Goal: Task Accomplishment & Management: Manage account settings

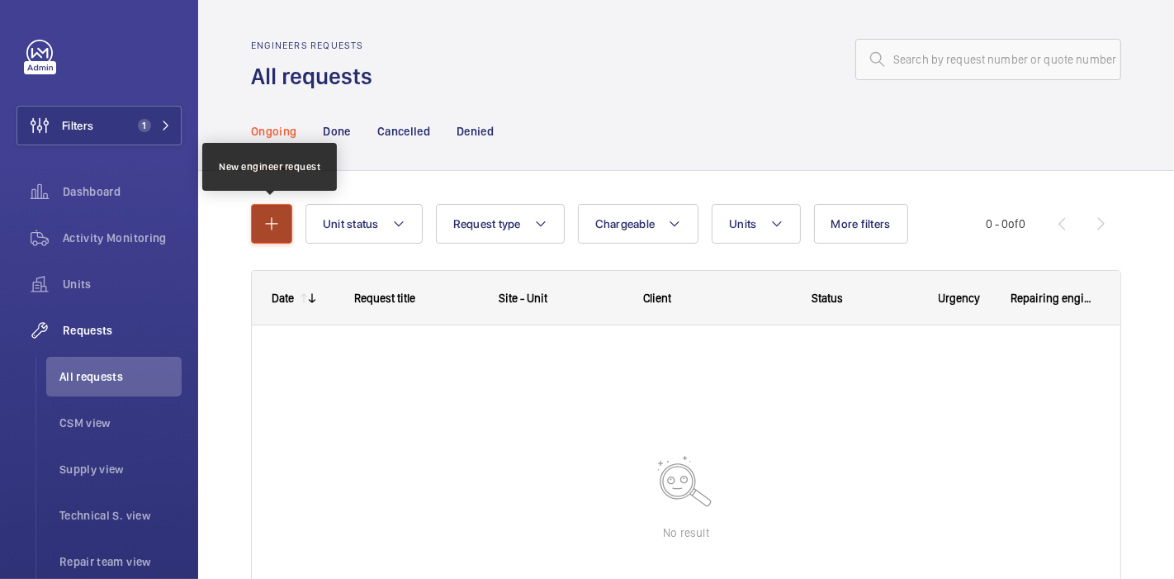
click at [273, 215] on mat-icon "button" at bounding box center [272, 224] width 20 height 20
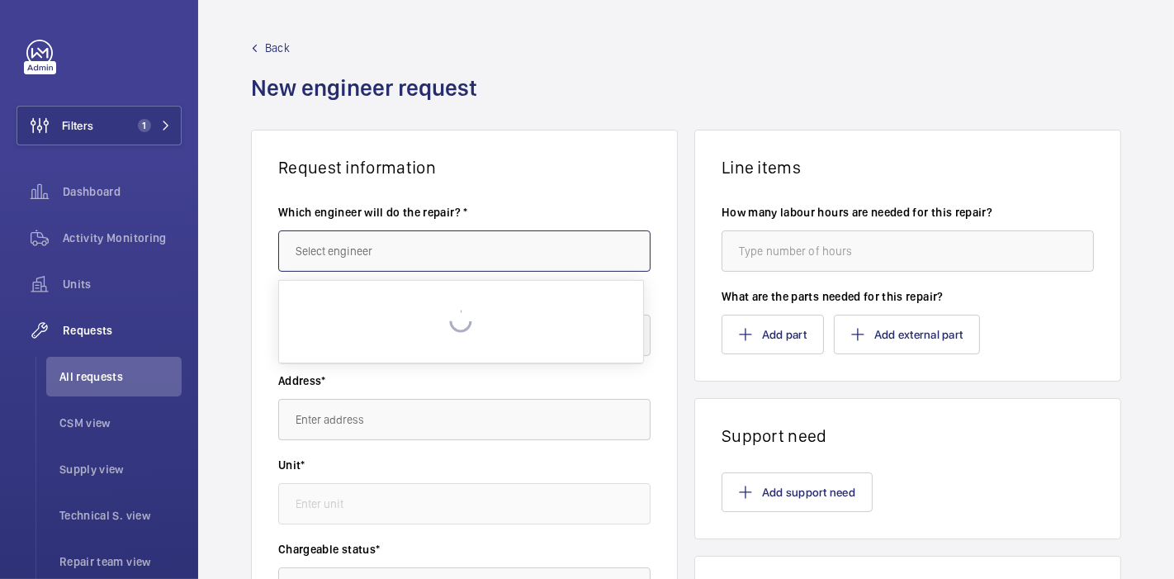
click at [357, 240] on input "text" at bounding box center [464, 250] width 372 height 41
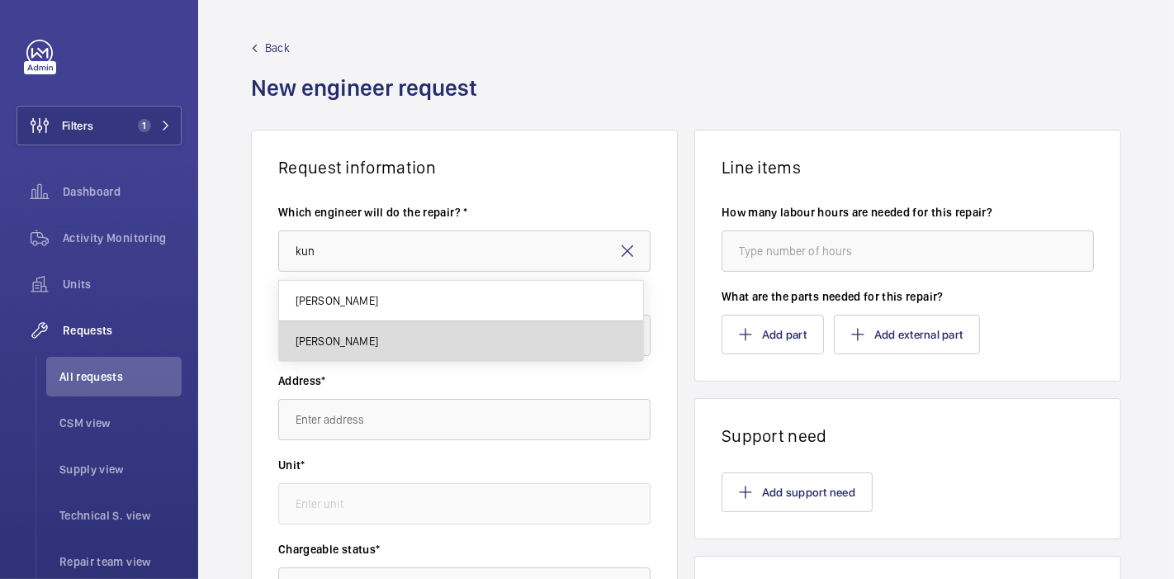
click at [362, 354] on mat-option "[PERSON_NAME]" at bounding box center [461, 341] width 364 height 40
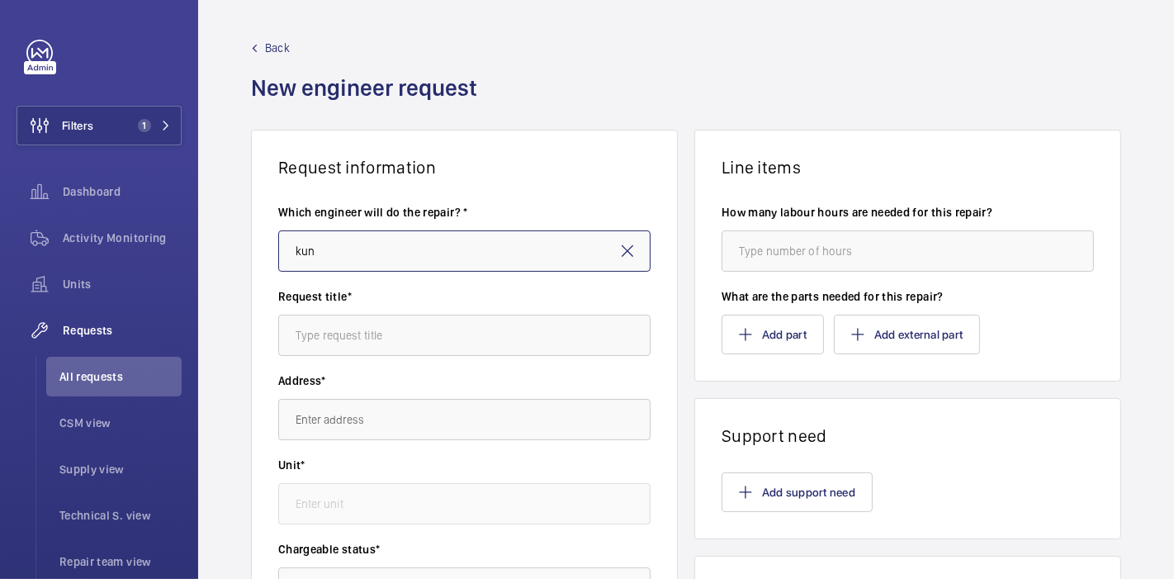
type input "[PERSON_NAME]"
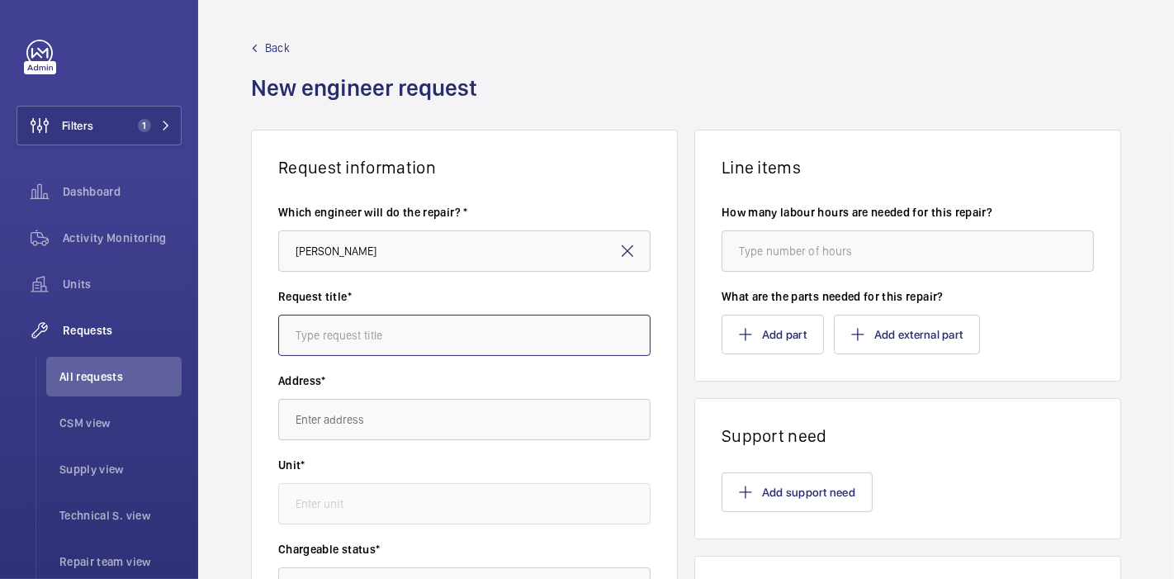
click at [369, 335] on input "text" at bounding box center [464, 335] width 372 height 41
type input "Ikea : Load Calibration"
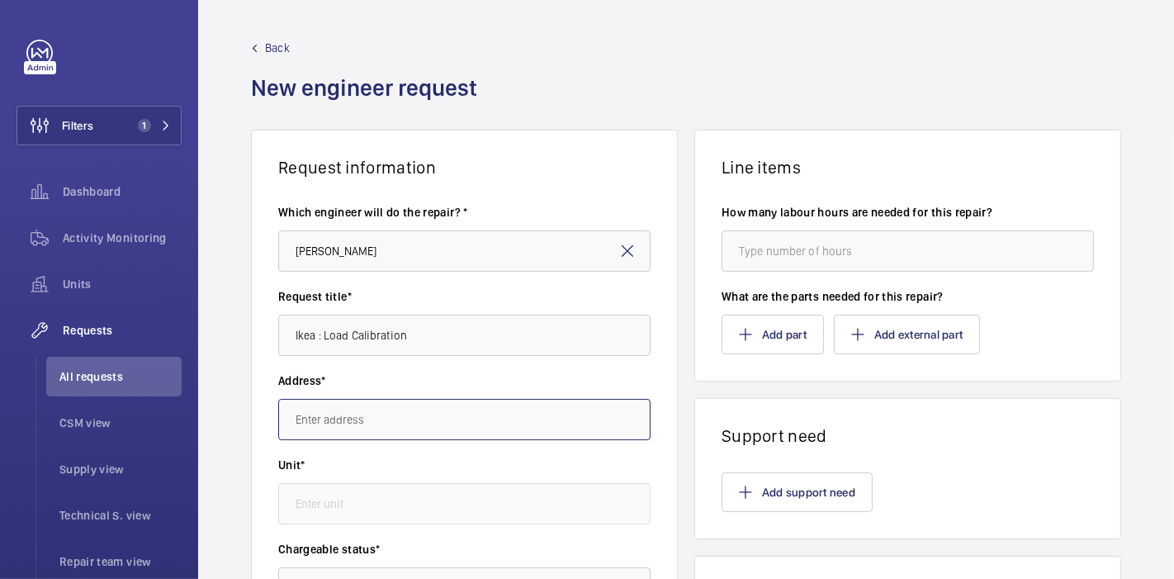
click at [411, 433] on input "text" at bounding box center [464, 419] width 372 height 41
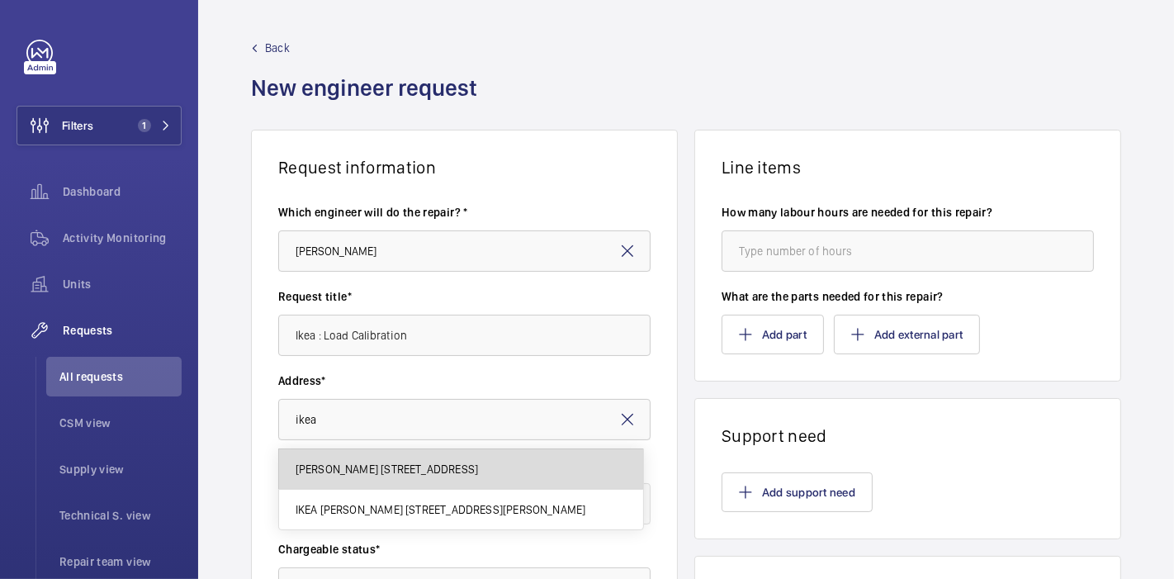
click at [425, 475] on span "[PERSON_NAME] [STREET_ADDRESS]" at bounding box center [387, 469] width 183 height 17
type input "[PERSON_NAME] [STREET_ADDRESS]"
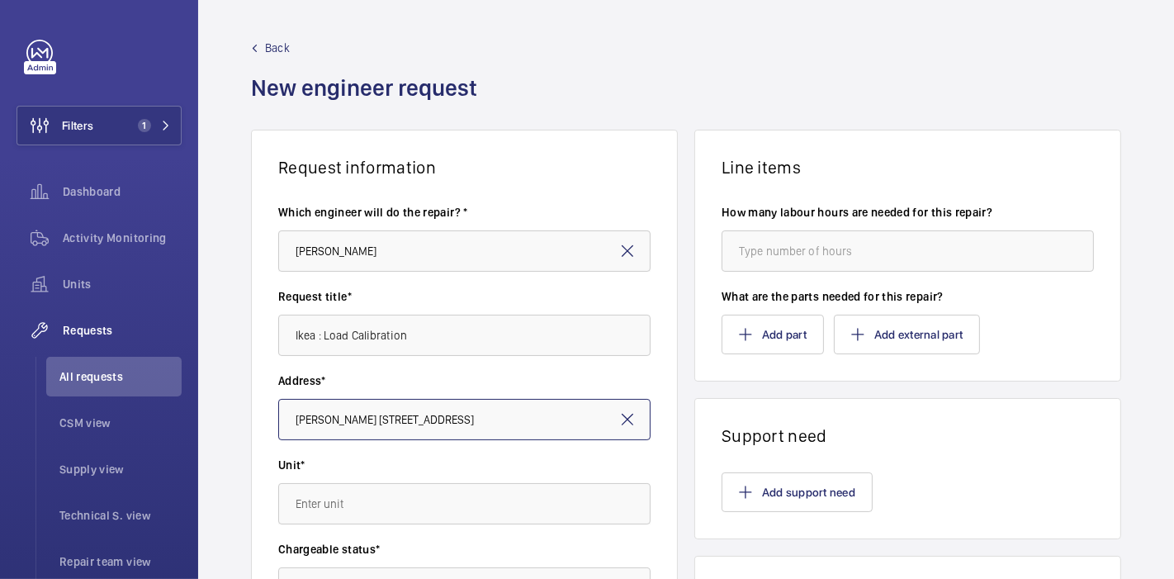
scroll to position [167, 0]
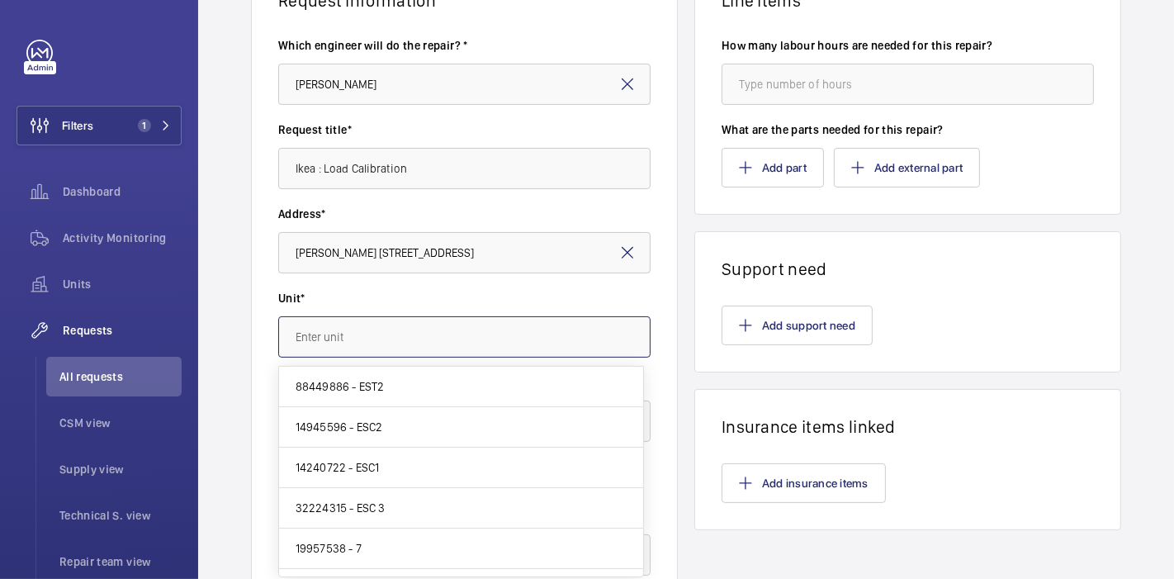
click at [349, 326] on input "text" at bounding box center [464, 336] width 372 height 41
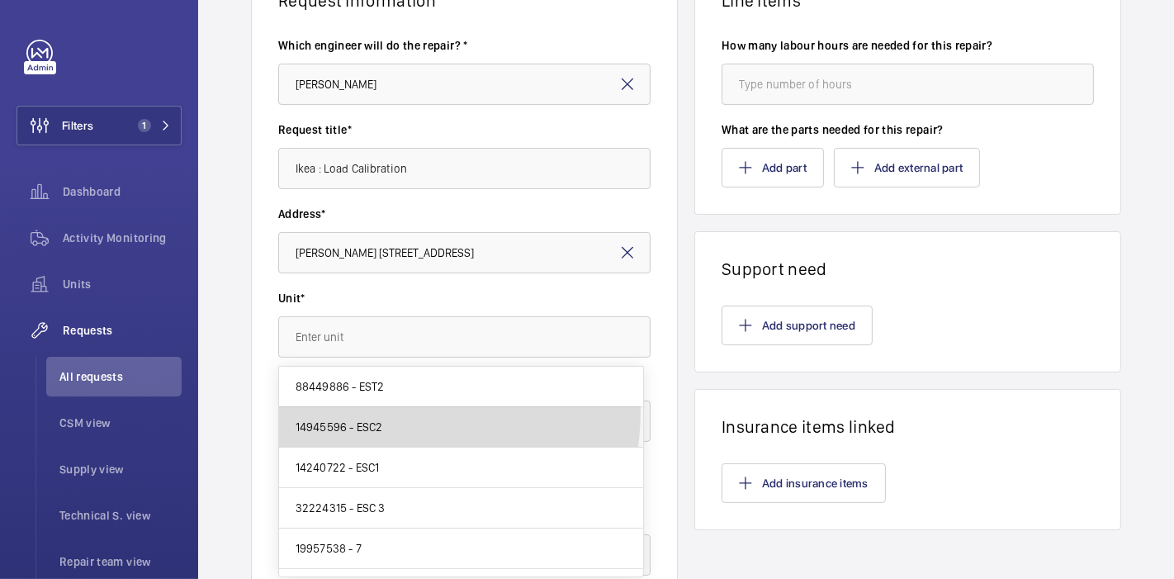
click at [364, 410] on mat-option "14945596 - ESC2" at bounding box center [461, 427] width 364 height 40
type input "14945596 - ESC2"
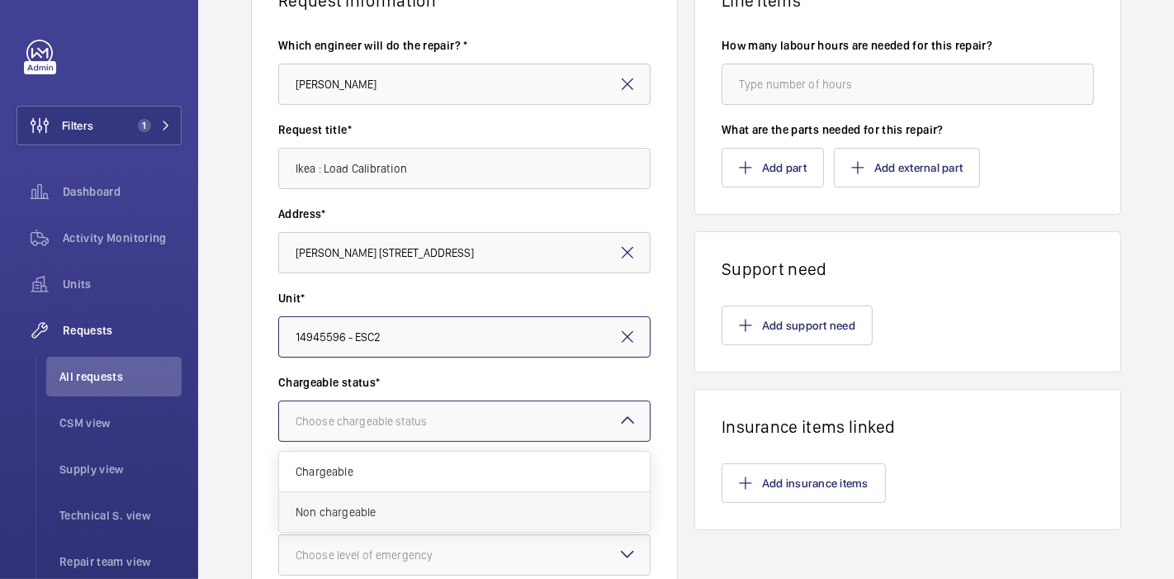
drag, startPoint x: 373, startPoint y: 426, endPoint x: 370, endPoint y: 508, distance: 81.8
click at [370, 442] on ng-select "Choose chargeable status Chargeable Non chargeable" at bounding box center [464, 421] width 372 height 41
click at [370, 508] on span "Non chargeable" at bounding box center [465, 512] width 338 height 17
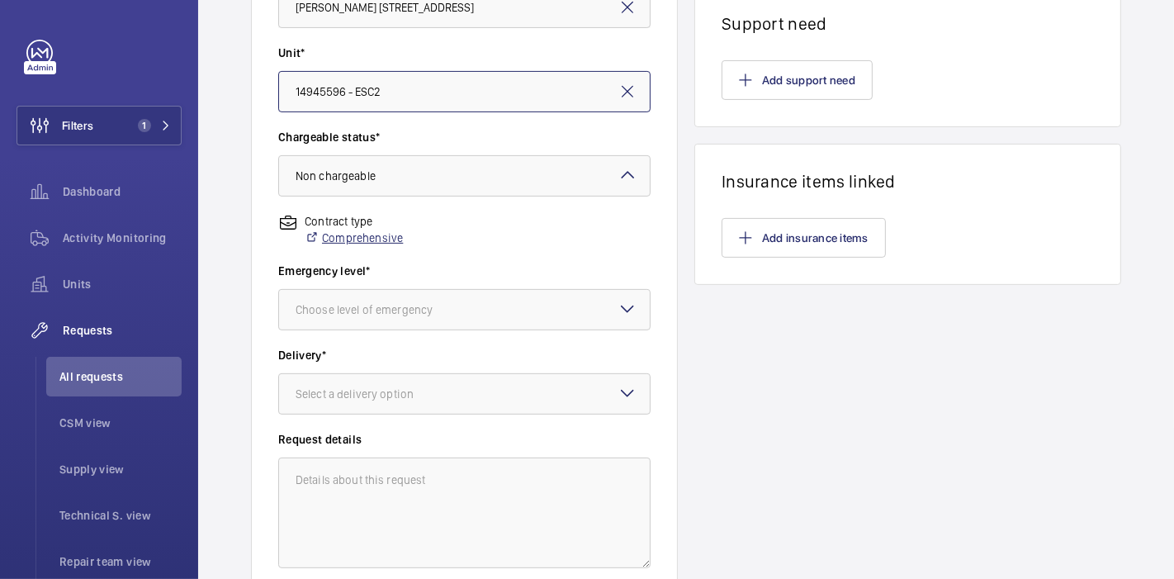
scroll to position [415, 0]
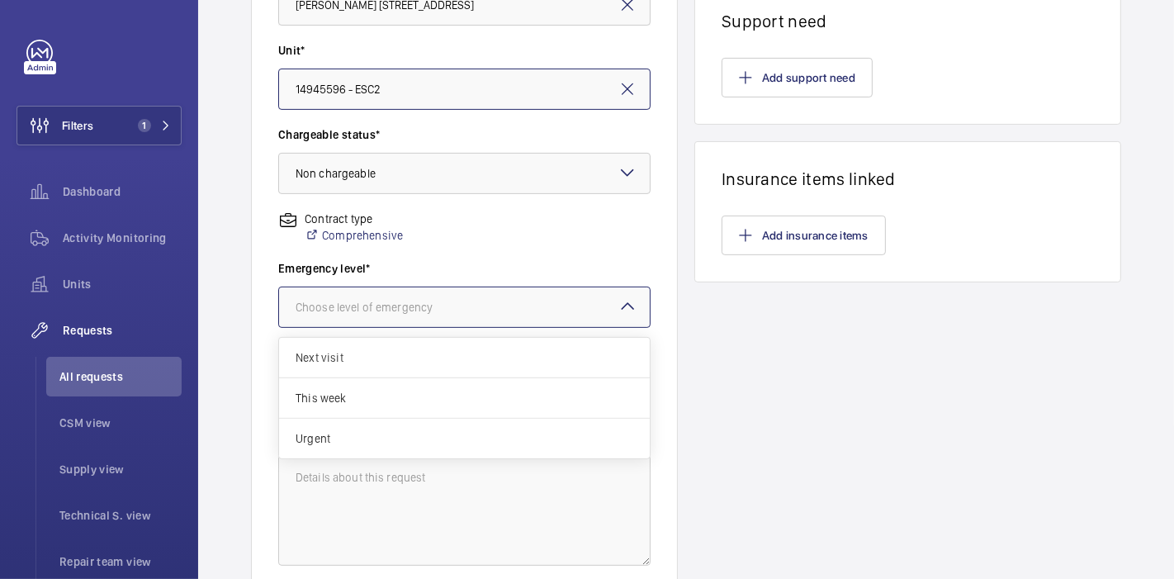
click at [394, 310] on div "Choose level of emergency" at bounding box center [385, 307] width 178 height 17
click at [387, 396] on span "This week" at bounding box center [465, 398] width 338 height 17
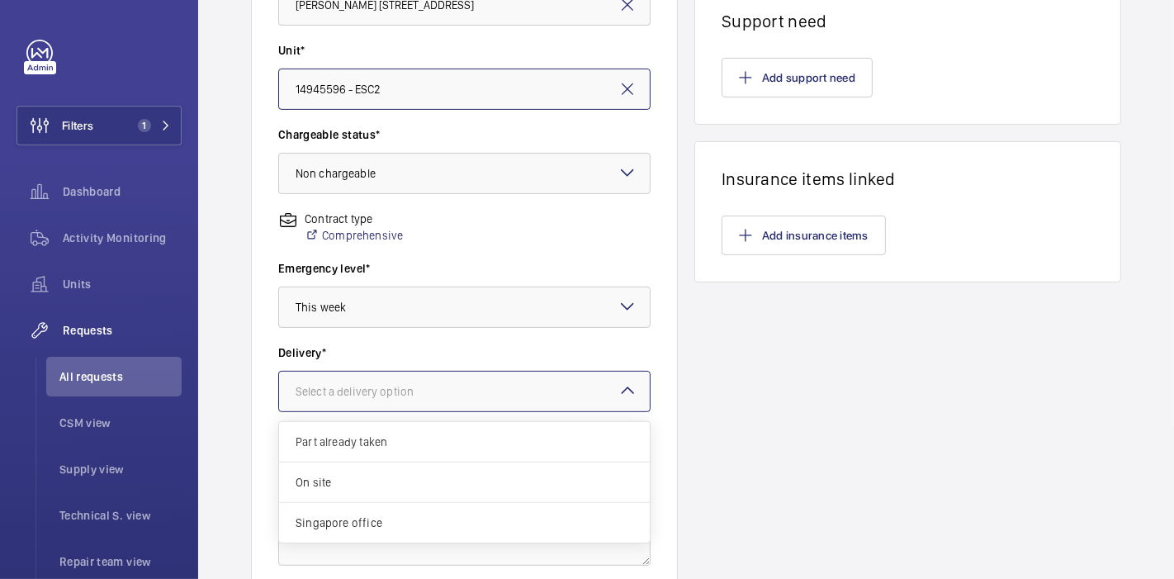
click at [387, 396] on div "Select a delivery option" at bounding box center [375, 391] width 159 height 17
click at [386, 477] on span "On site" at bounding box center [465, 482] width 338 height 17
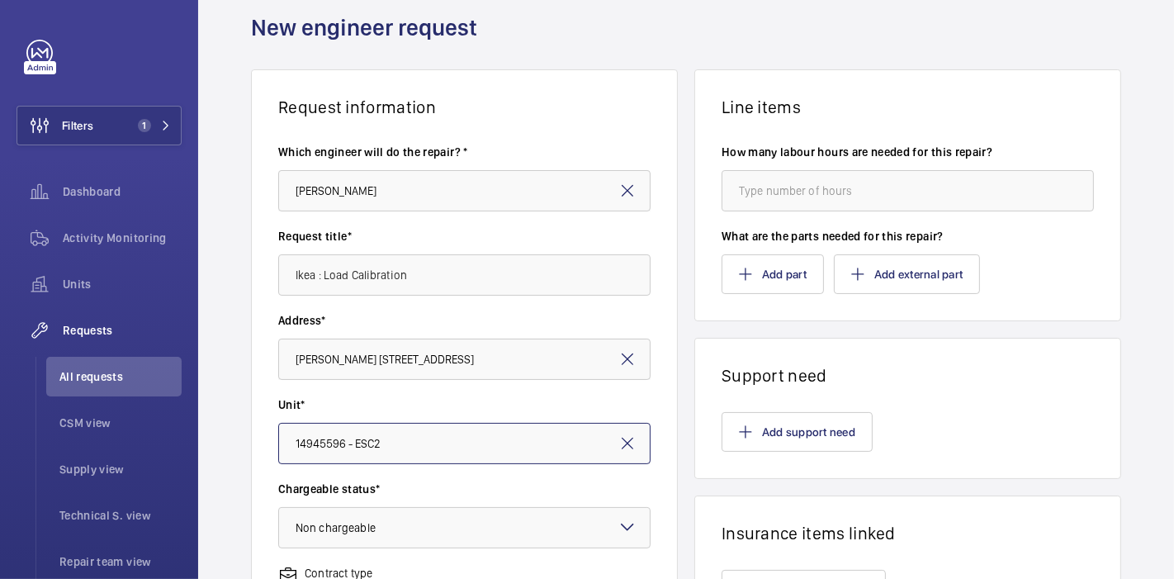
scroll to position [56, 0]
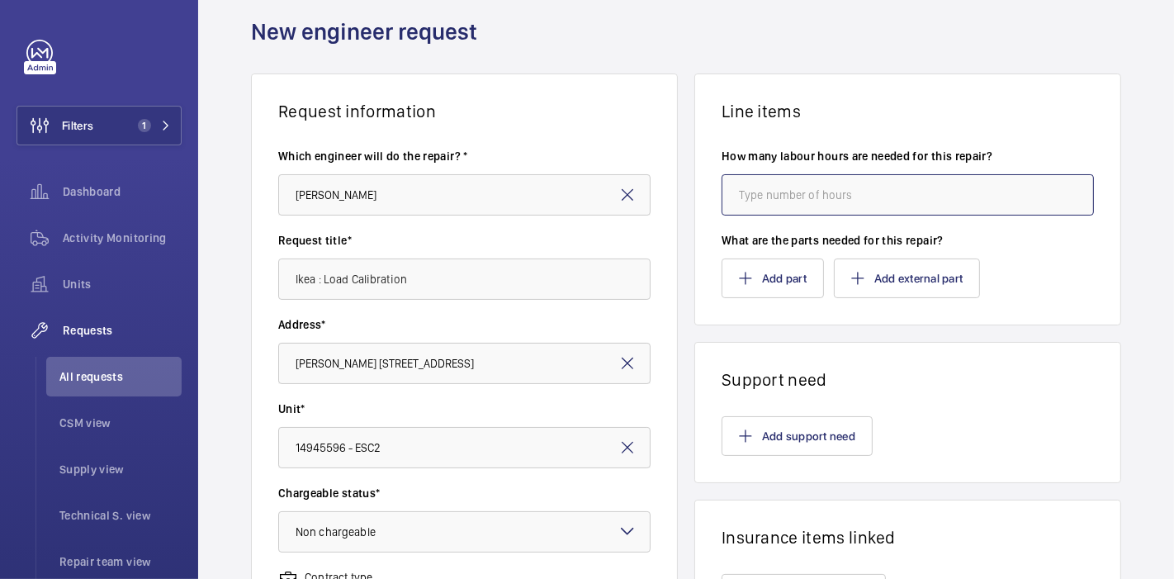
click at [779, 192] on input "number" at bounding box center [908, 194] width 372 height 41
type input "4"
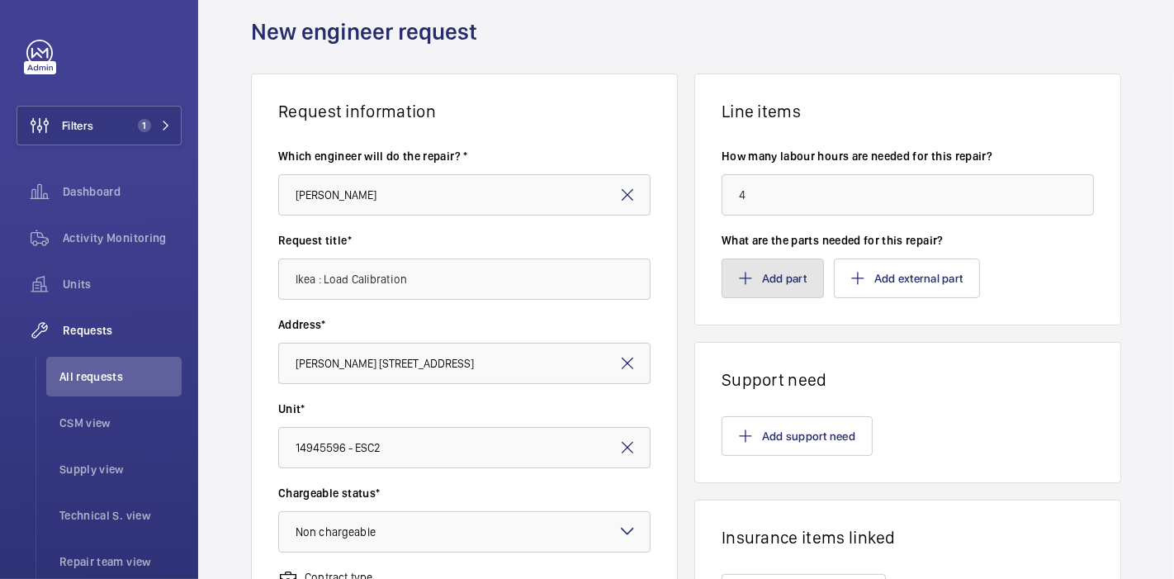
click at [762, 278] on button "Add part" at bounding box center [773, 279] width 102 height 40
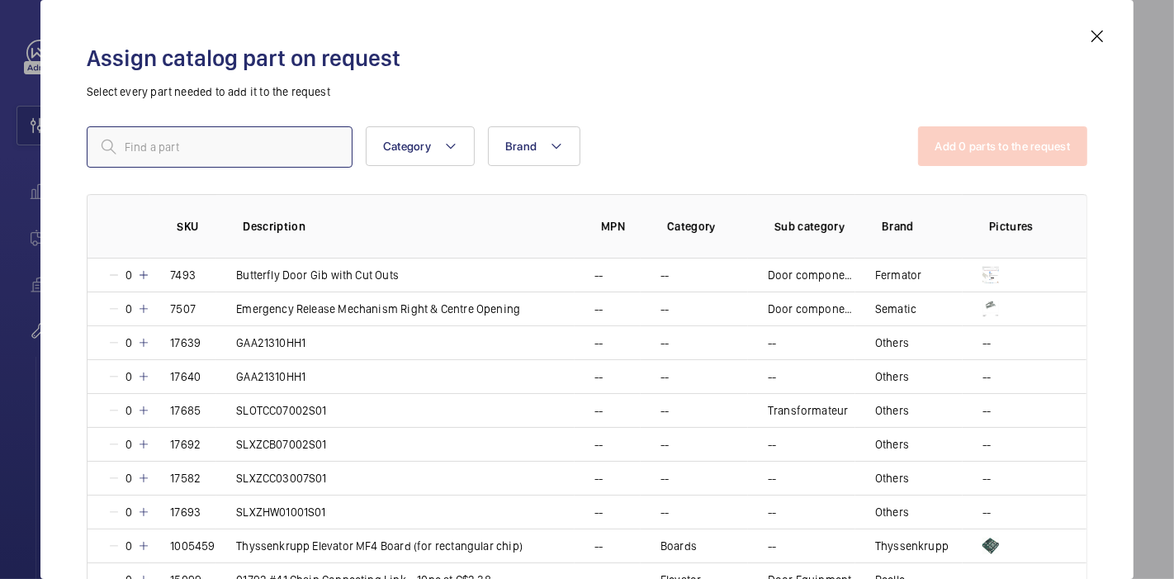
click at [271, 147] on input "text" at bounding box center [220, 146] width 266 height 41
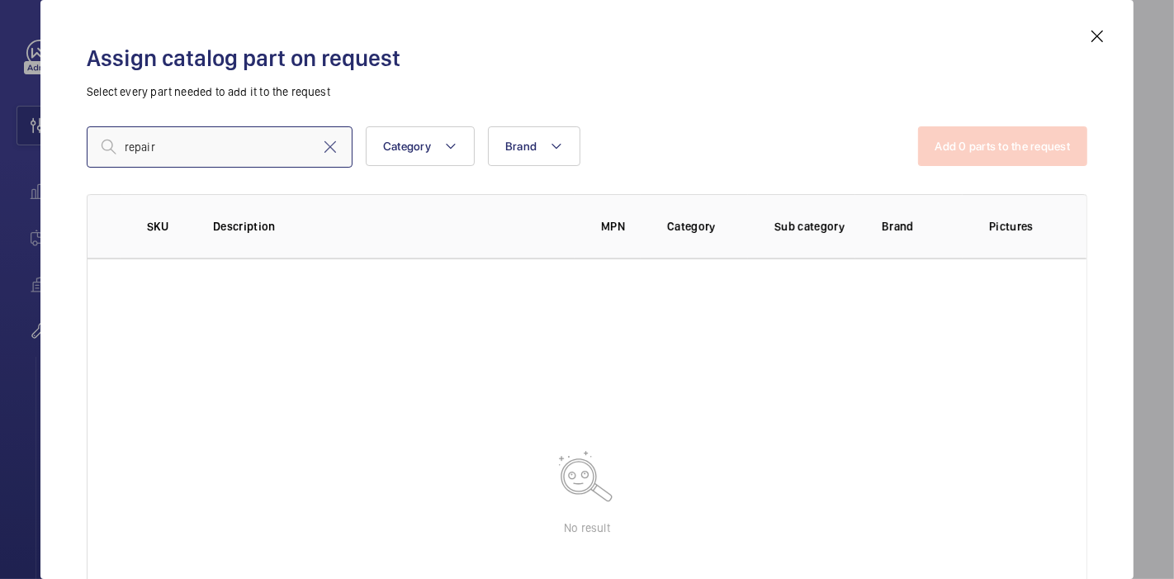
click at [229, 154] on input "repair" at bounding box center [220, 146] width 266 height 41
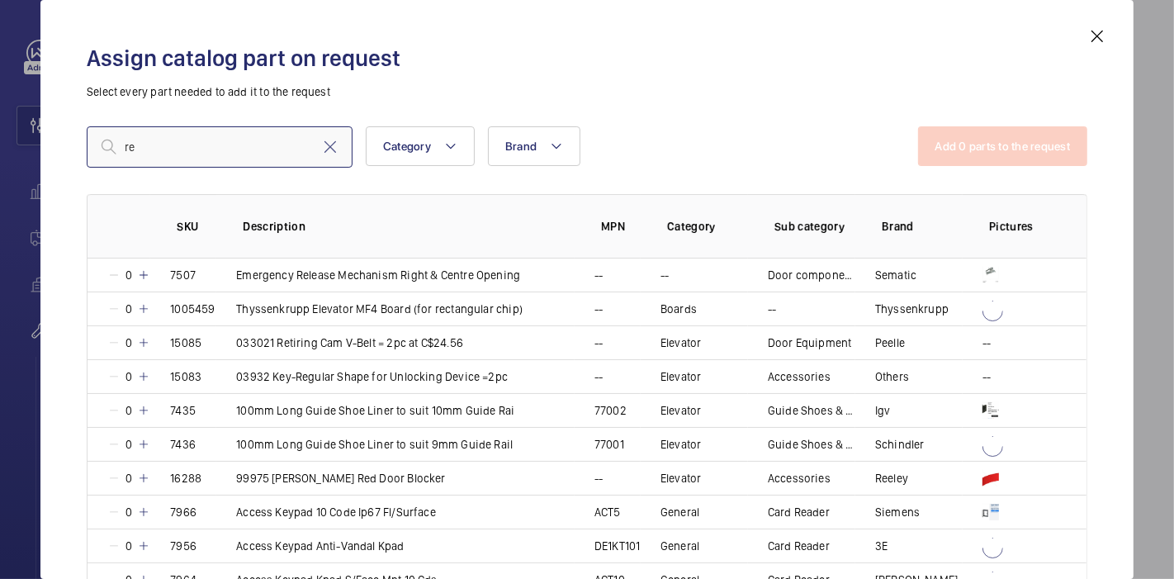
type input "r"
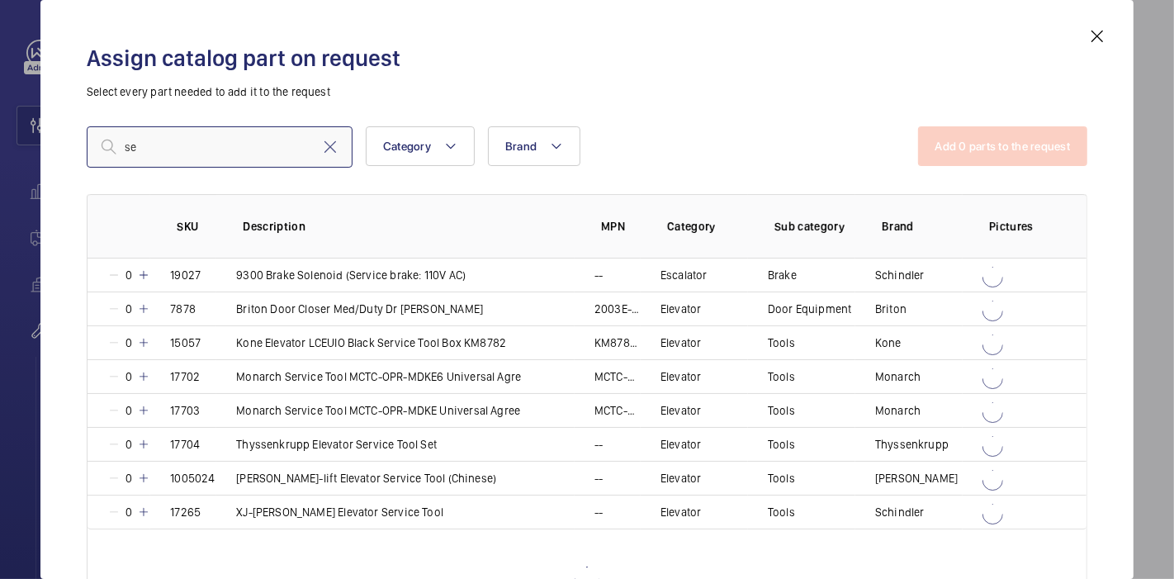
type input "s"
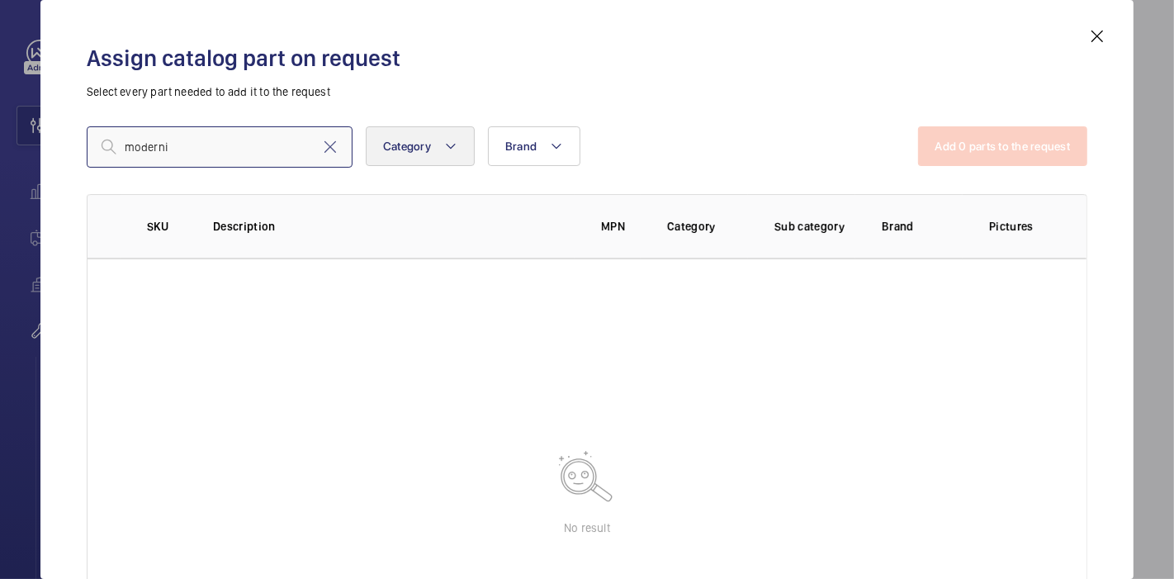
type input "moderni"
click at [442, 143] on button "Category" at bounding box center [420, 146] width 109 height 40
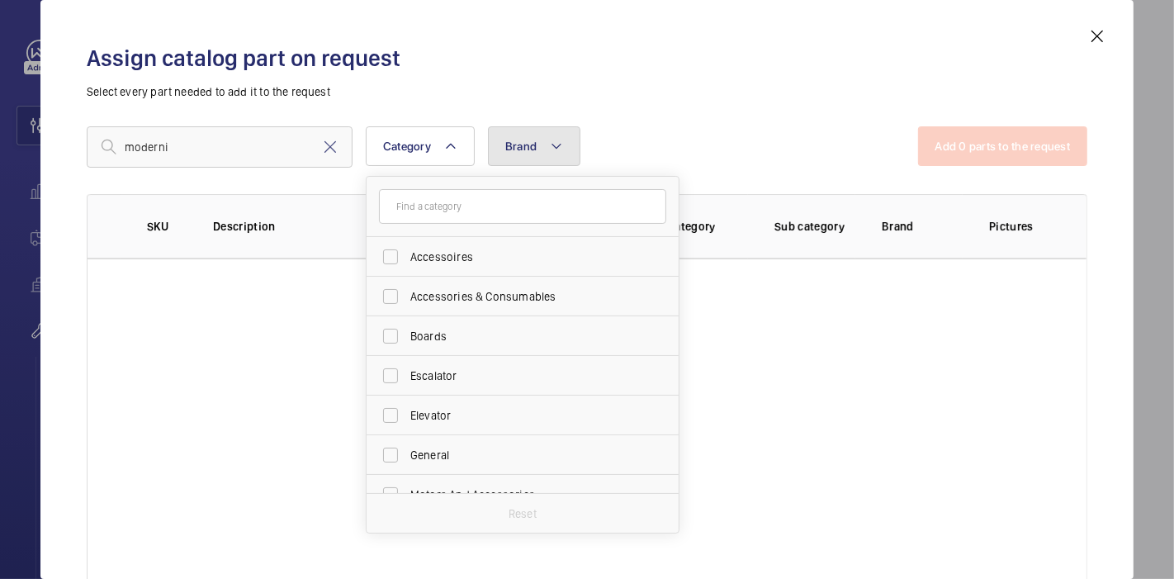
click at [540, 160] on button "Brand" at bounding box center [534, 146] width 93 height 40
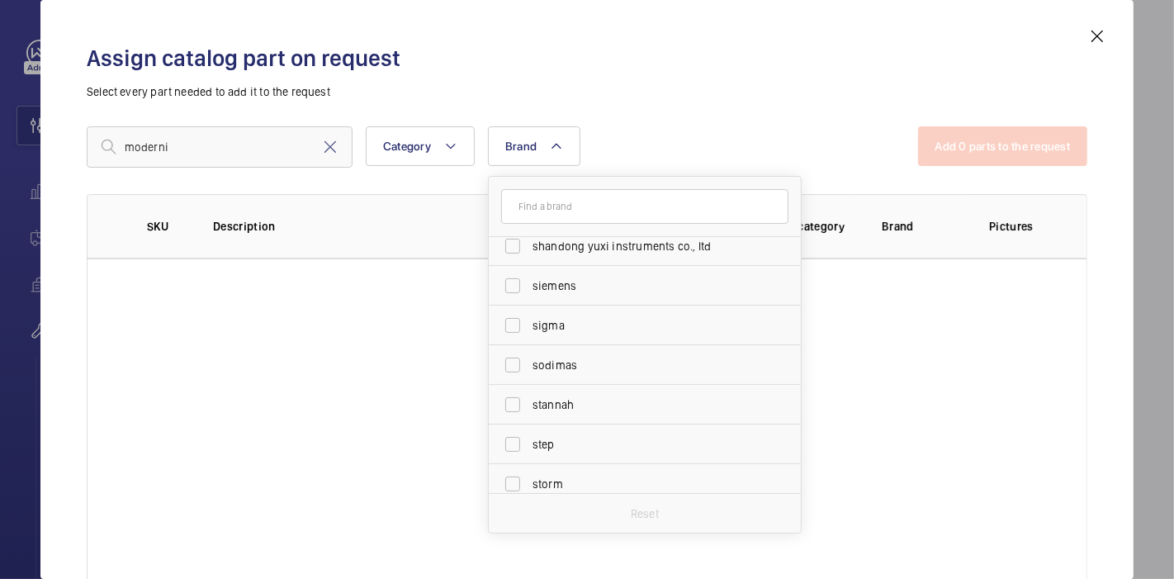
scroll to position [3906, 0]
click at [656, 74] on div "Assign catalog part on request Select every part needed to add it to the request" at bounding box center [587, 71] width 1001 height 57
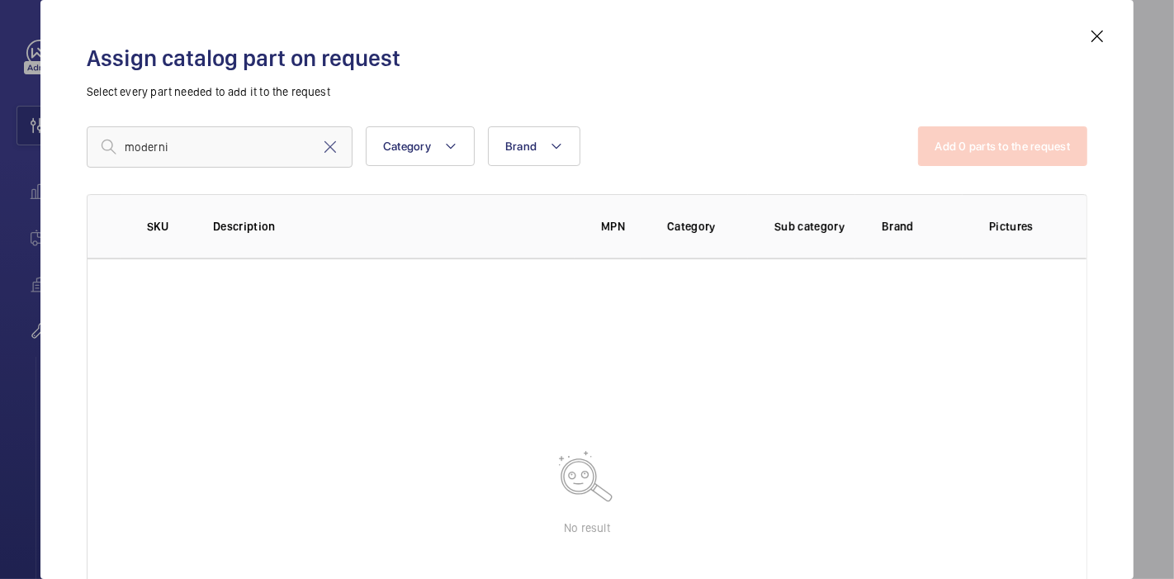
click at [1092, 41] on mat-icon at bounding box center [1098, 36] width 20 height 20
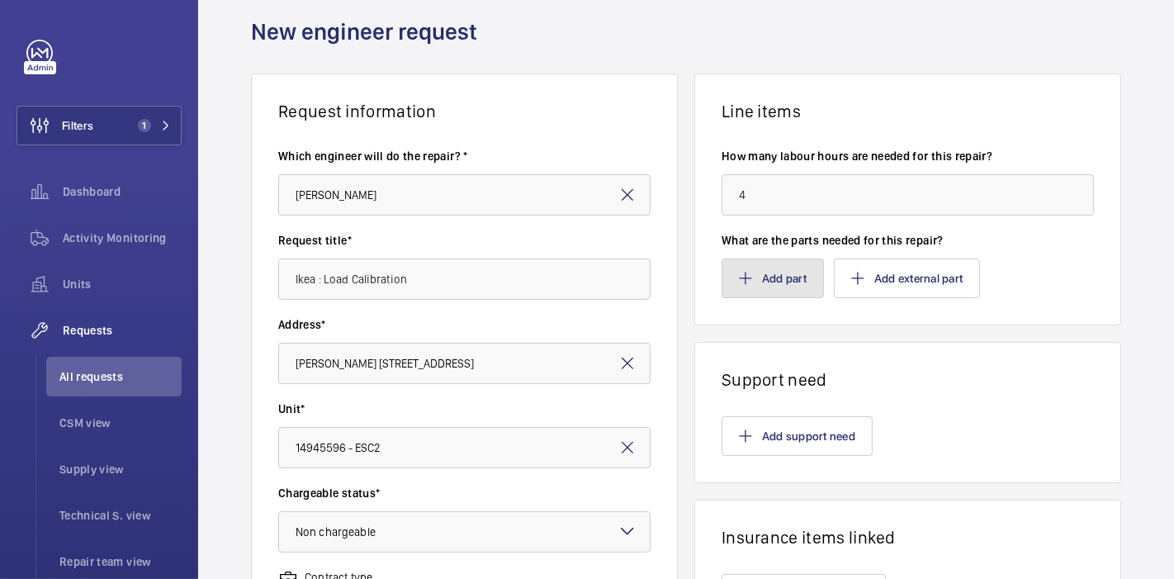
click at [752, 289] on button "Add part" at bounding box center [773, 279] width 102 height 40
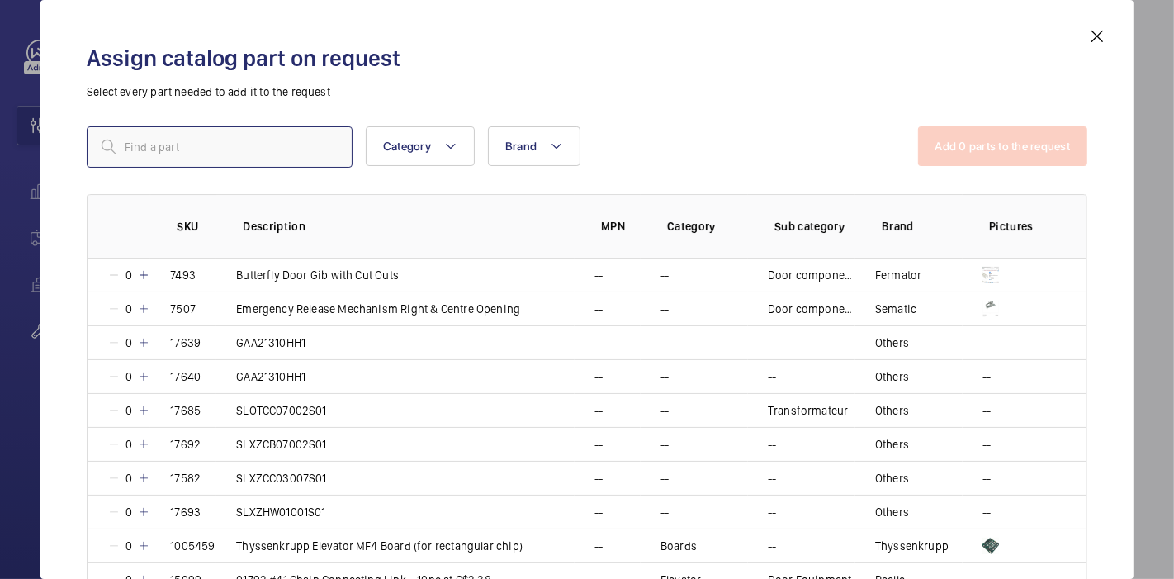
click at [292, 142] on input "text" at bounding box center [220, 146] width 266 height 41
click at [227, 146] on input "text" at bounding box center [220, 146] width 266 height 41
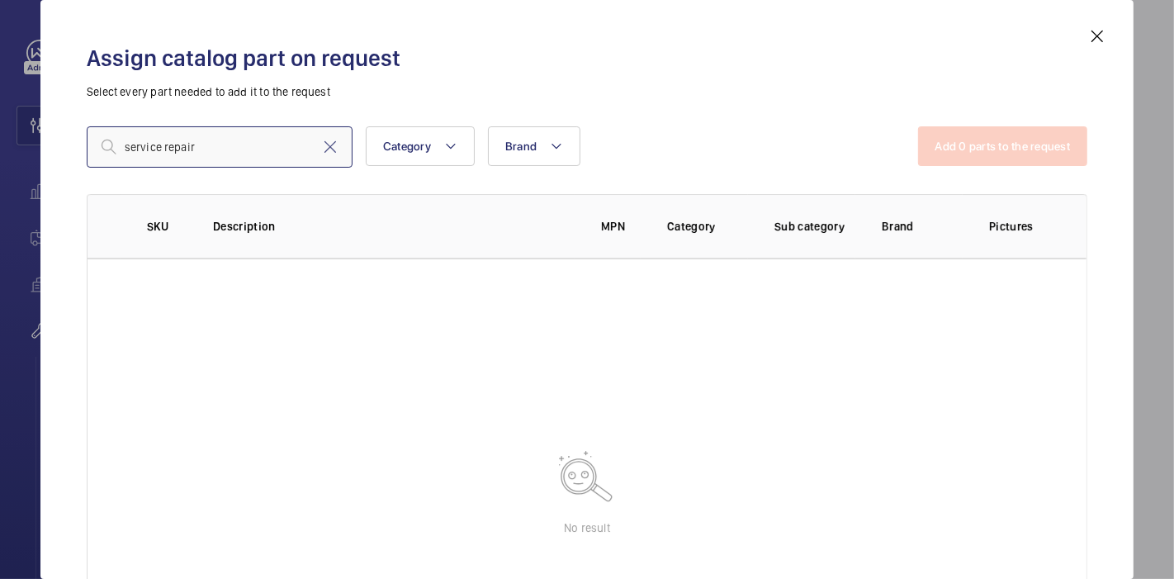
type input "service repair"
click at [1094, 26] on mat-icon at bounding box center [1098, 36] width 20 height 20
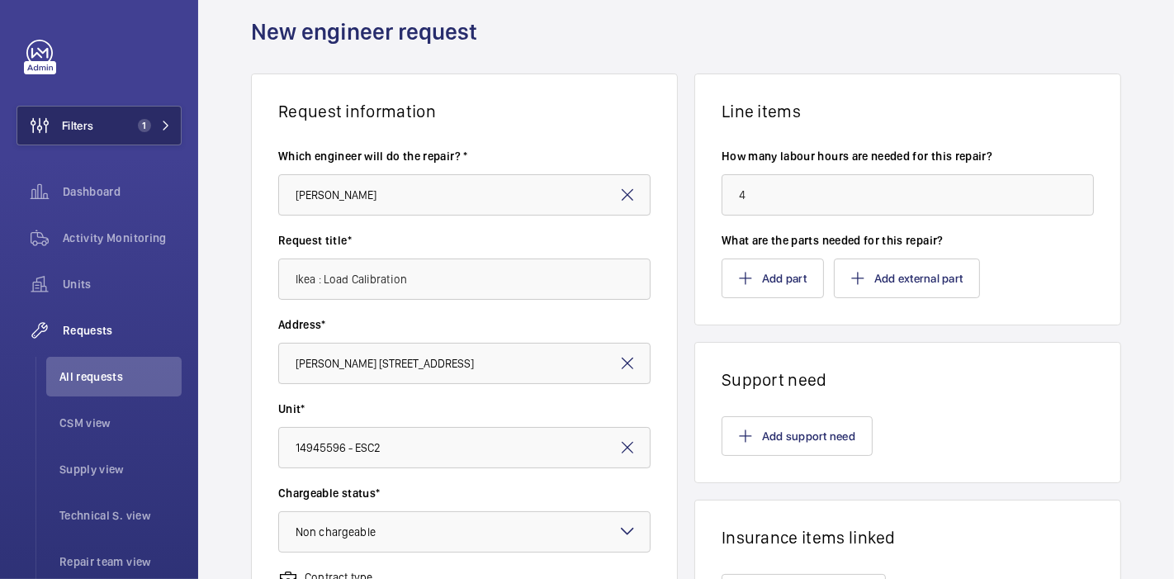
click at [131, 128] on span "1" at bounding box center [141, 125] width 20 height 13
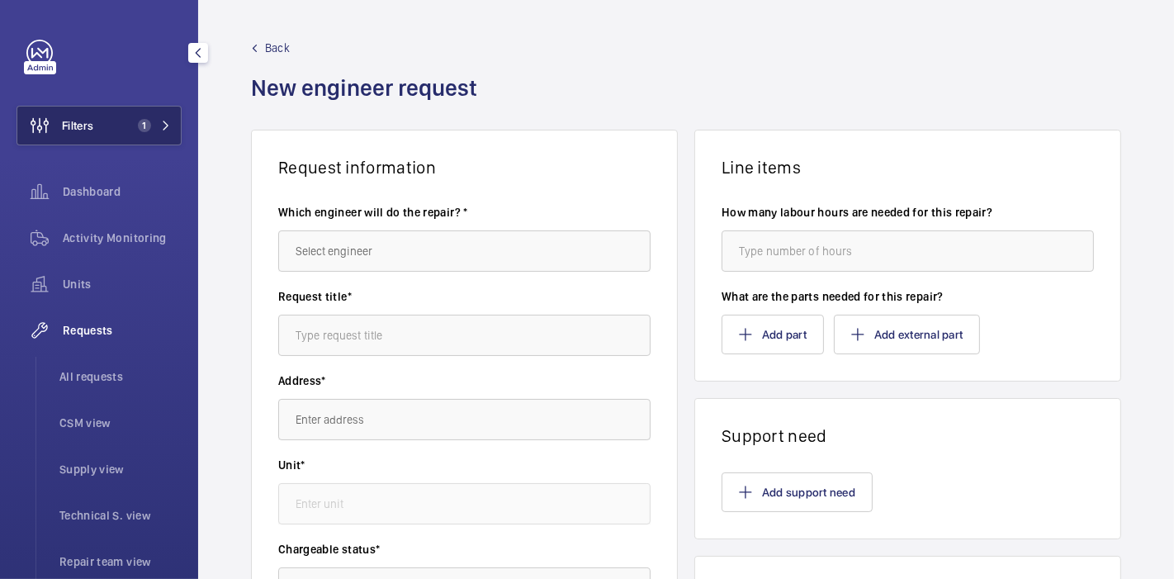
click at [109, 115] on button "Filters 1" at bounding box center [99, 126] width 165 height 40
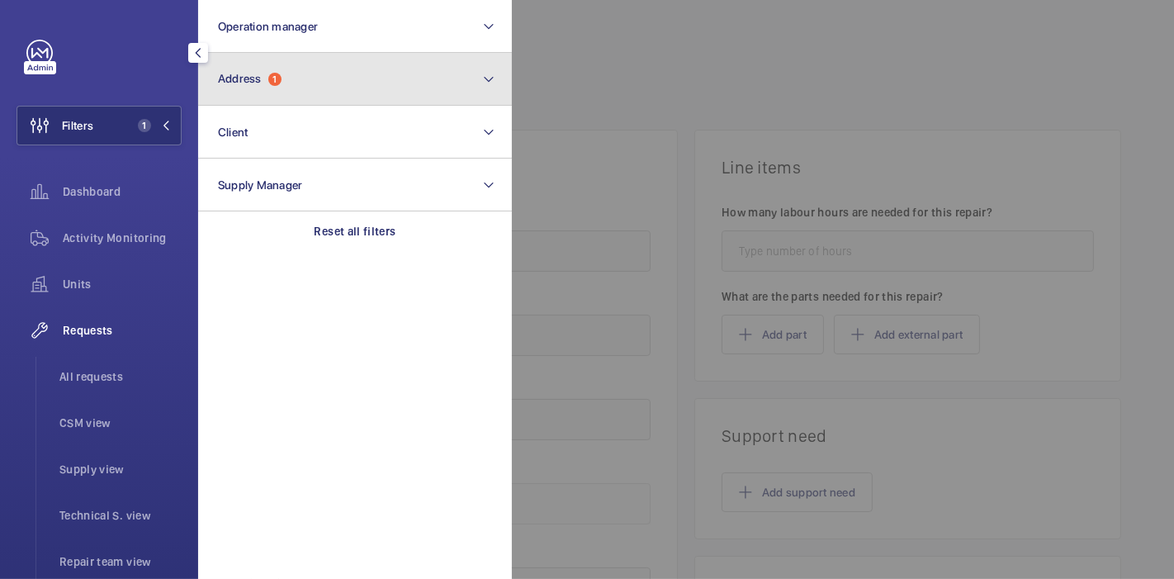
click at [261, 62] on button "Address 1" at bounding box center [355, 79] width 314 height 53
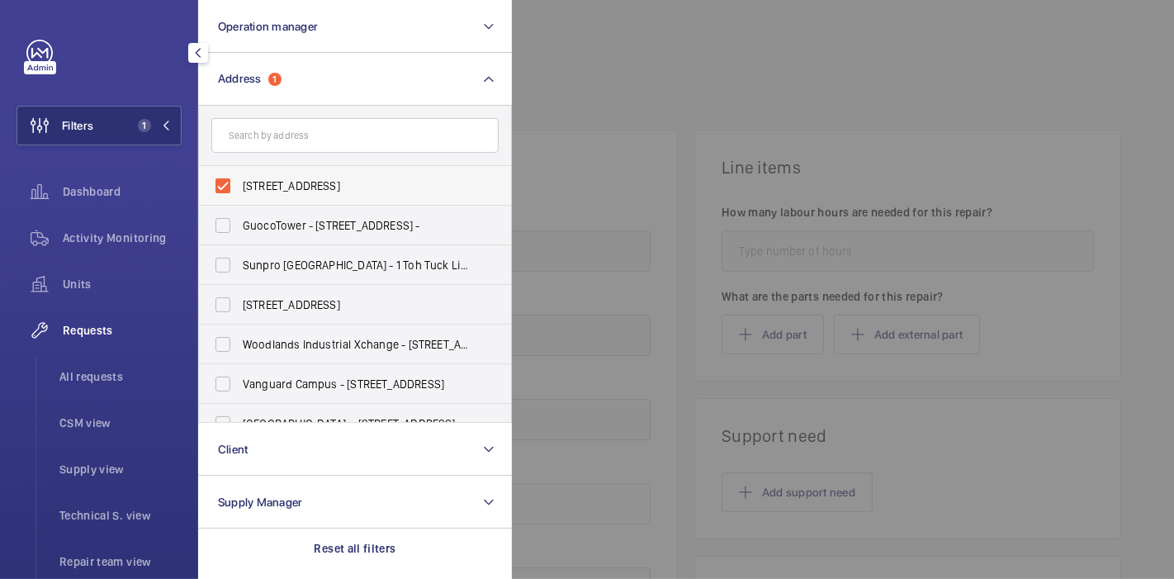
click at [230, 180] on label "70 Alps Avenue - 70 Alps Ave, SINGAPORE 498801" at bounding box center [342, 186] width 287 height 40
click at [230, 180] on input "70 Alps Avenue - 70 Alps Ave, SINGAPORE 498801" at bounding box center [222, 185] width 33 height 33
checkbox input "false"
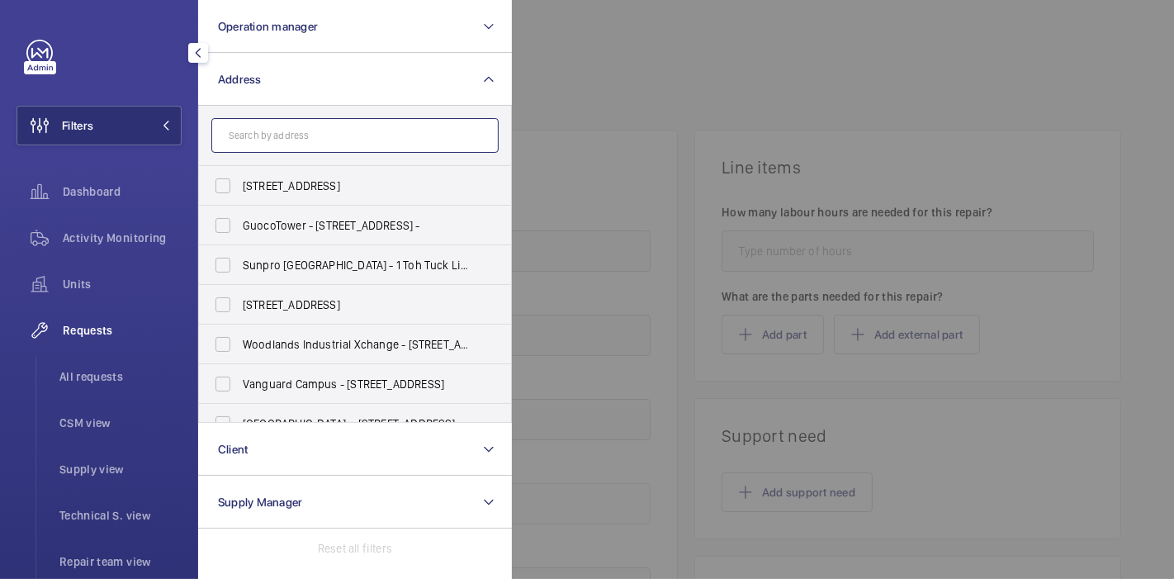
click at [281, 121] on input "text" at bounding box center [354, 135] width 287 height 35
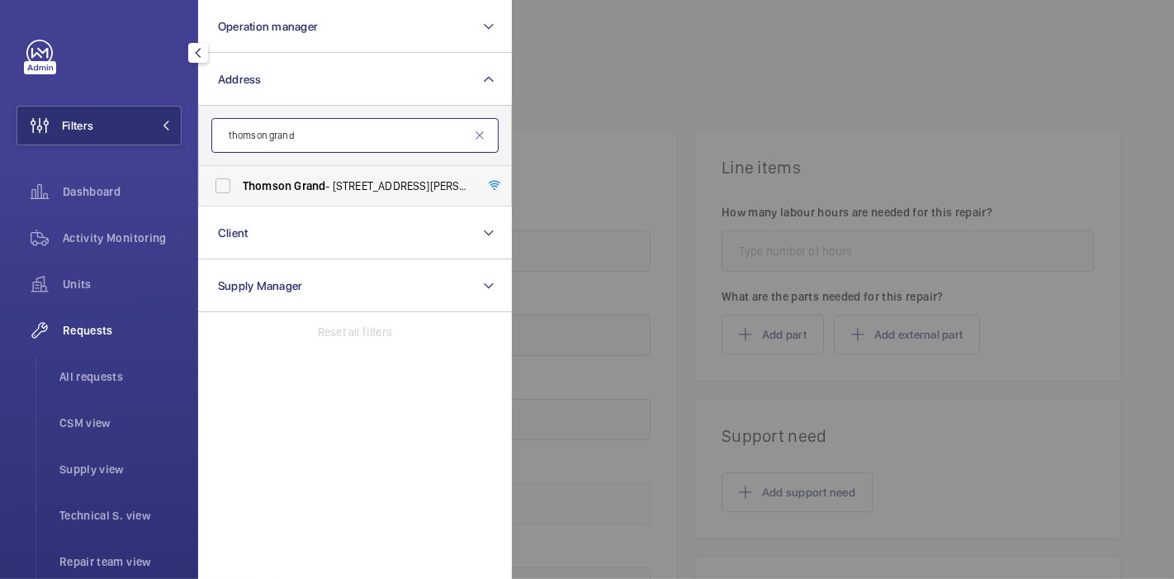
type input "thomson grand"
click at [278, 182] on span "Thomson" at bounding box center [267, 185] width 49 height 13
click at [240, 182] on input "Thomson Grand - 21 Sin Ming Walk, SINGAPORE 573915" at bounding box center [222, 185] width 33 height 33
checkbox input "true"
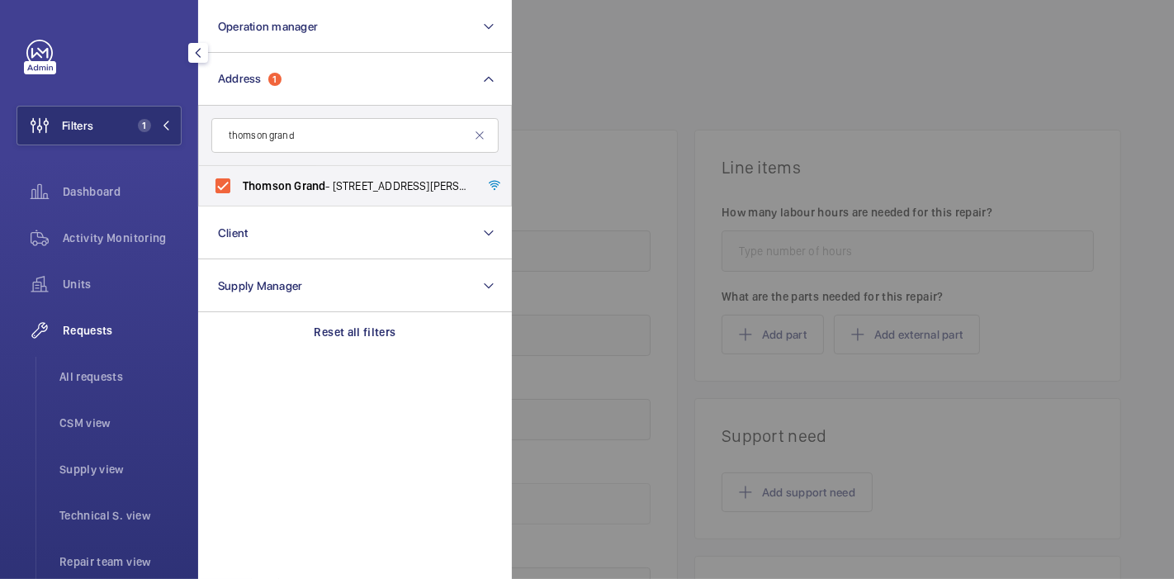
click at [548, 116] on div at bounding box center [1099, 289] width 1174 height 579
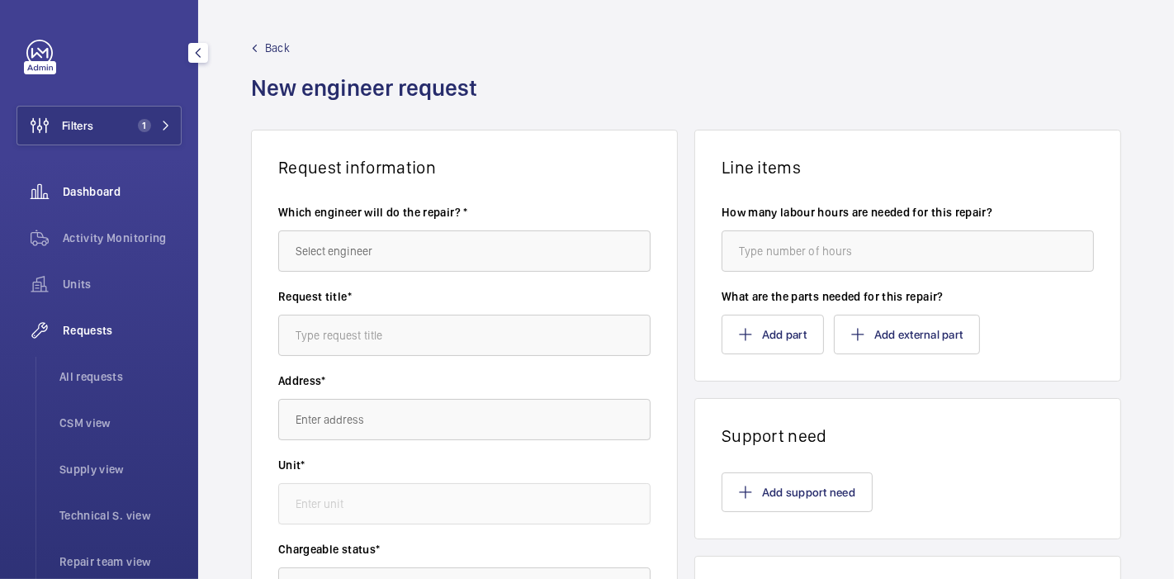
click at [111, 183] on span "Dashboard" at bounding box center [122, 191] width 119 height 17
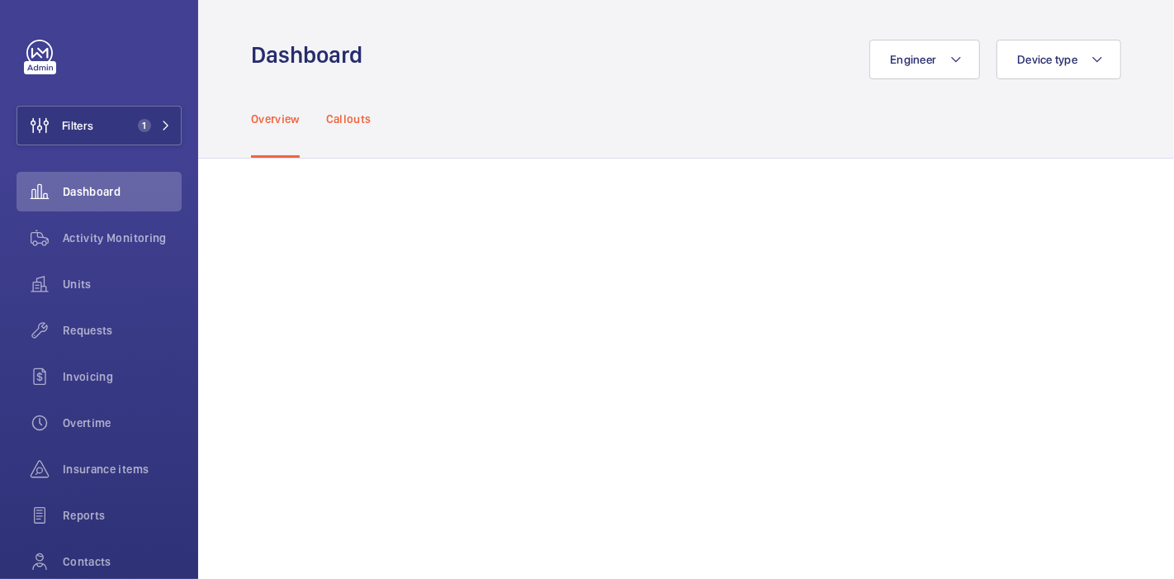
click at [358, 122] on p "Callouts" at bounding box center [348, 119] width 45 height 17
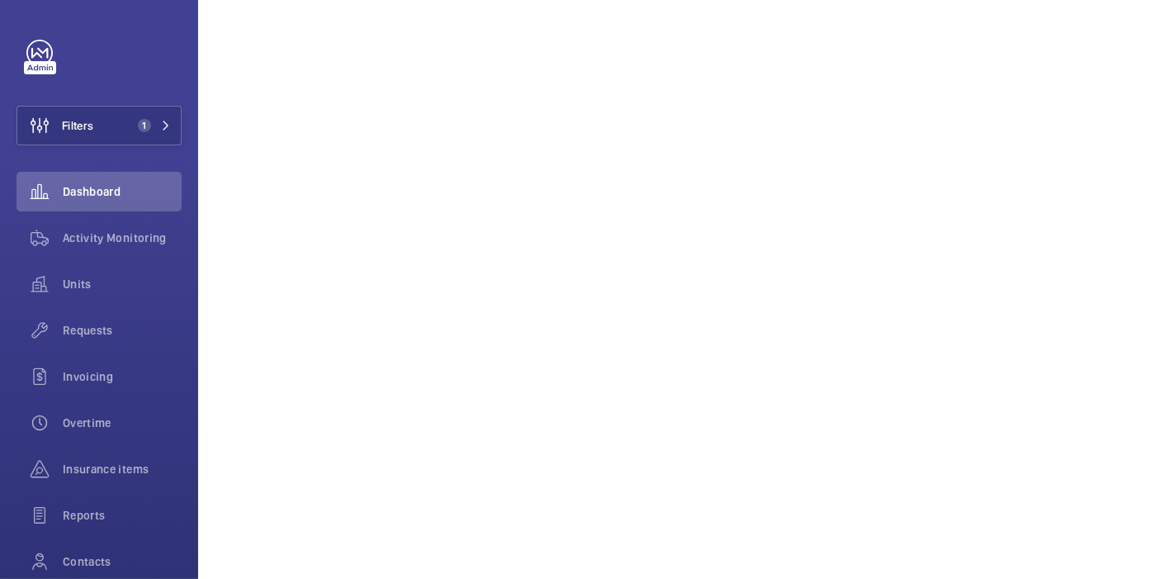
scroll to position [814, 0]
click at [80, 230] on span "Activity Monitoring" at bounding box center [122, 238] width 119 height 17
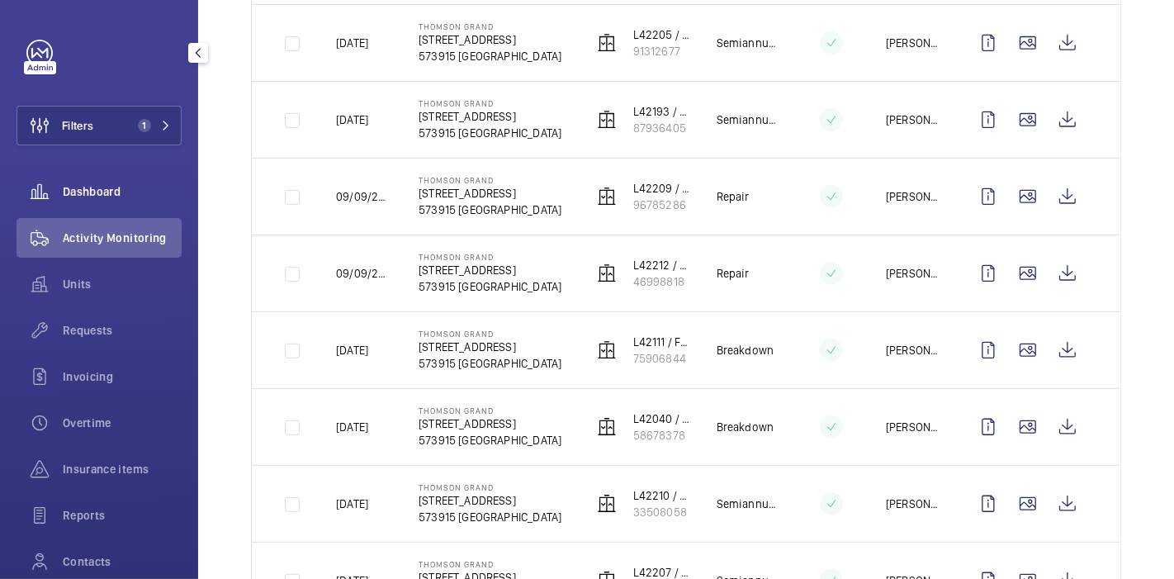
scroll to position [365, 0]
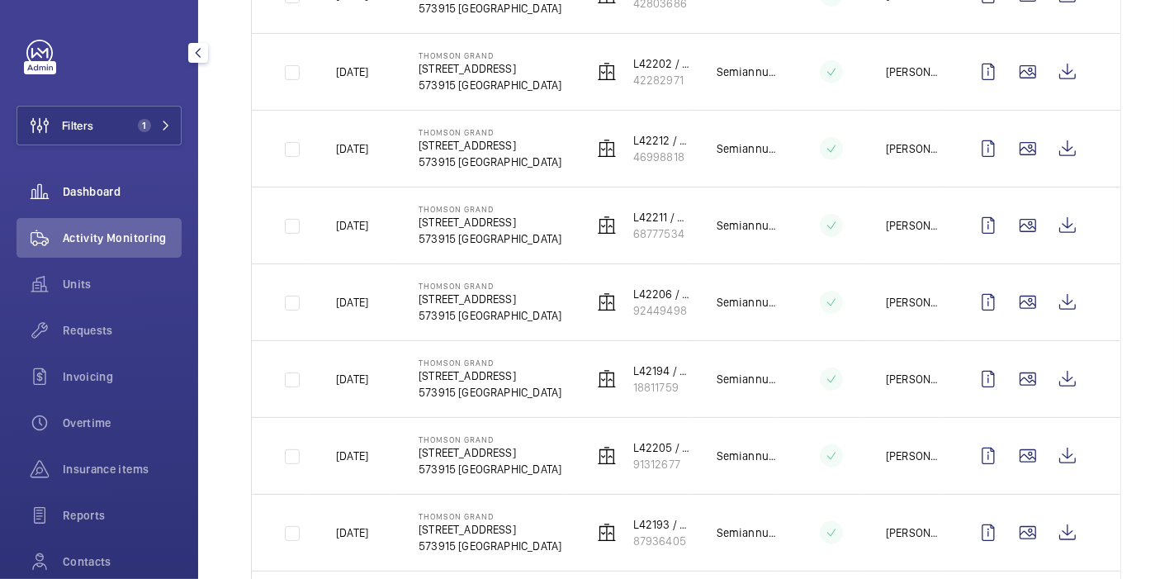
click at [122, 192] on span "Dashboard" at bounding box center [122, 191] width 119 height 17
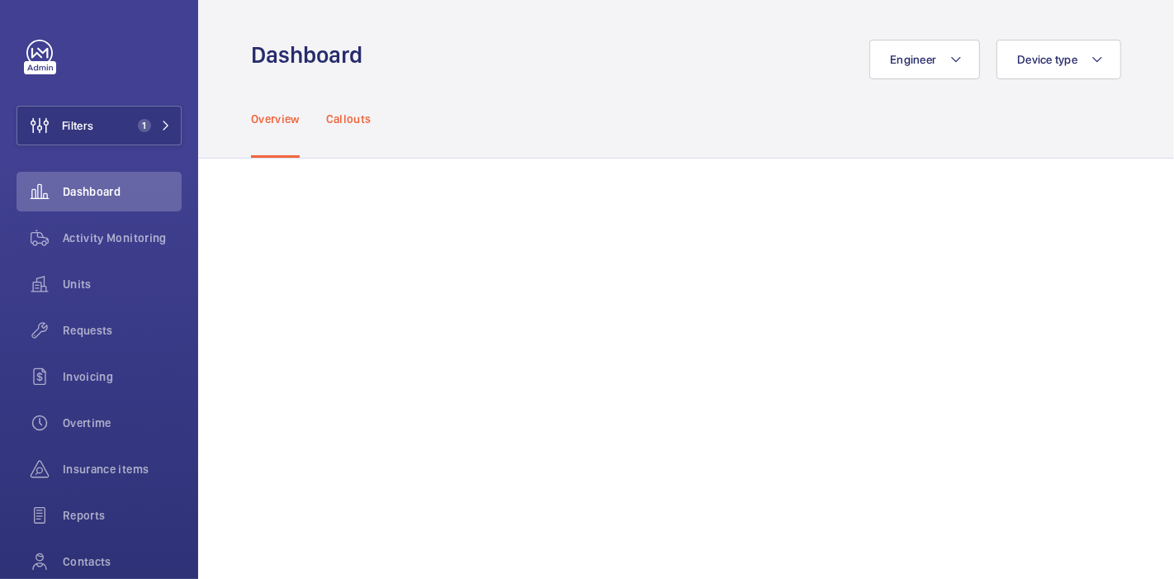
click at [362, 121] on p "Callouts" at bounding box center [348, 119] width 45 height 17
click at [272, 131] on div "Overview" at bounding box center [275, 118] width 49 height 78
click at [134, 221] on div "Activity Monitoring" at bounding box center [99, 238] width 165 height 40
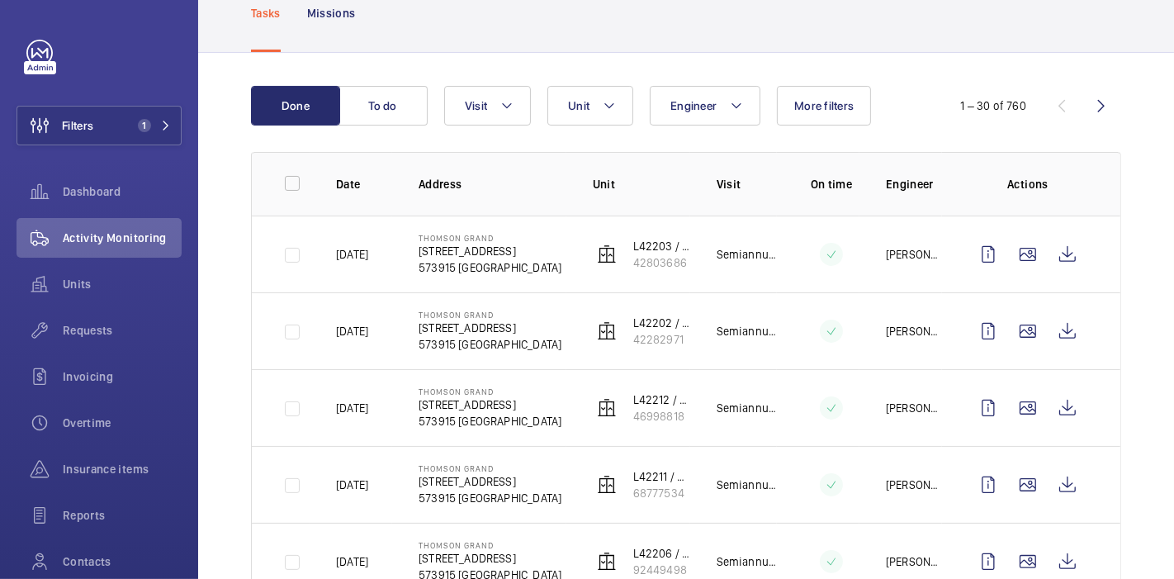
scroll to position [103, 0]
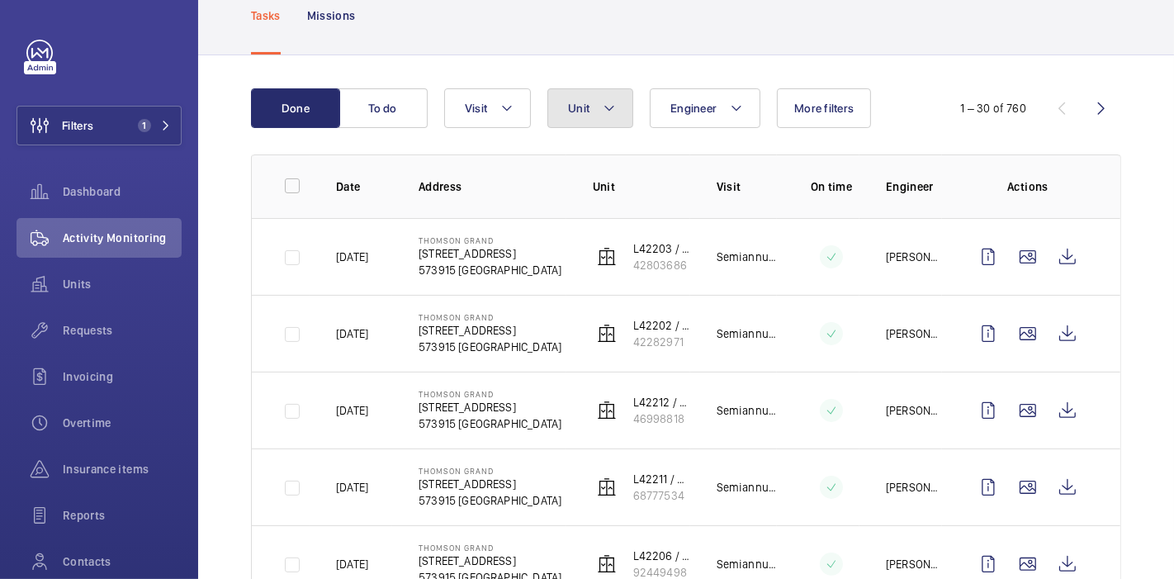
click at [610, 112] on mat-icon at bounding box center [609, 108] width 13 height 20
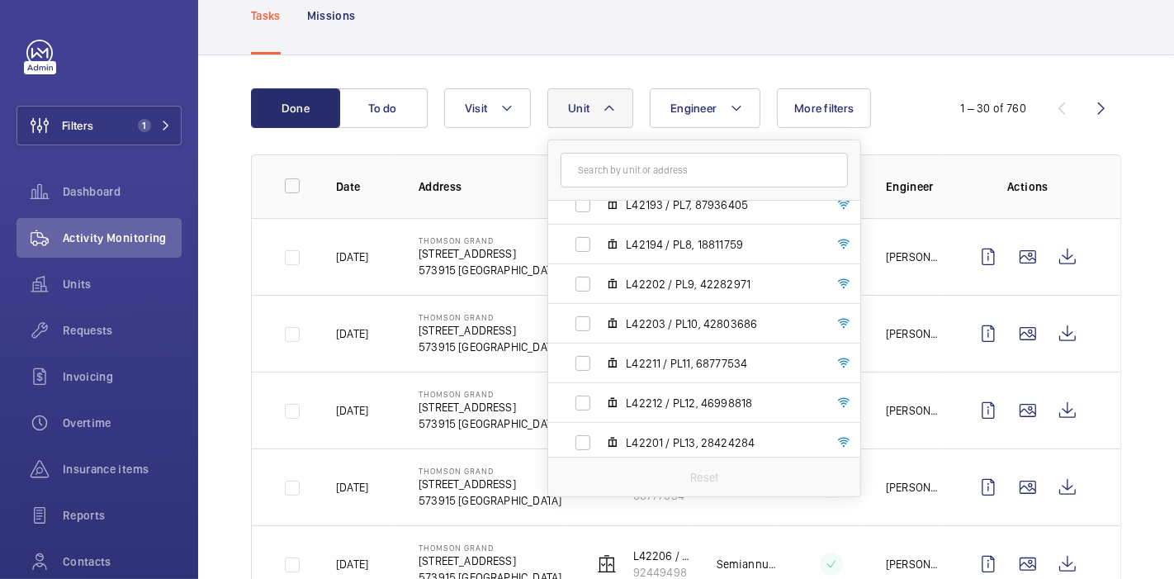
scroll to position [778, 0]
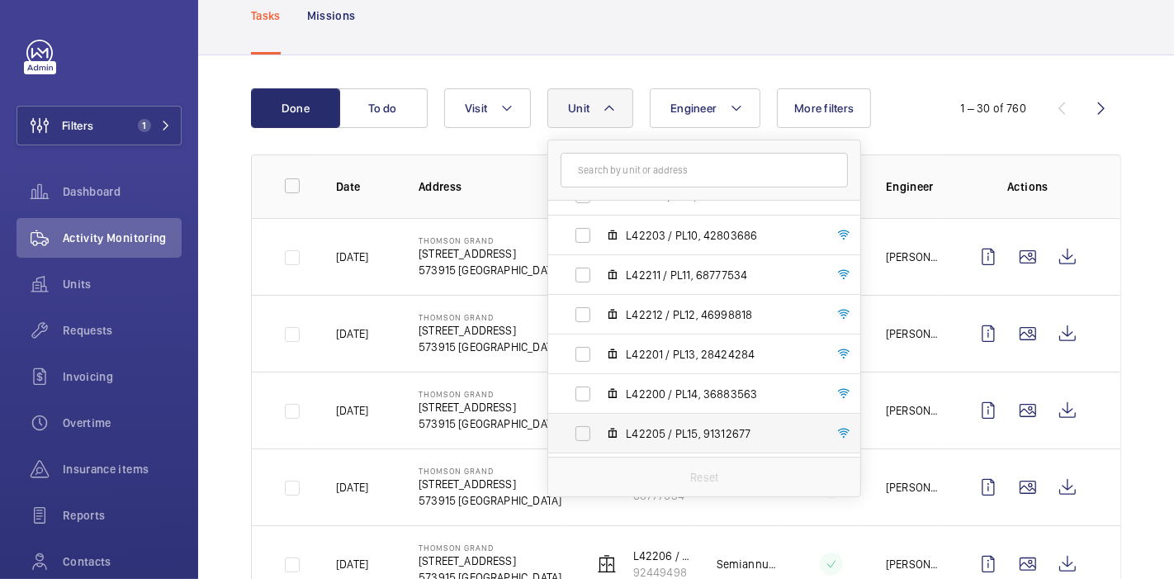
click at [577, 436] on label "L42205 / PL15, 91312677" at bounding box center [691, 434] width 286 height 40
click at [577, 436] on input "L42205 / PL15, 91312677" at bounding box center [583, 433] width 33 height 33
checkbox input "true"
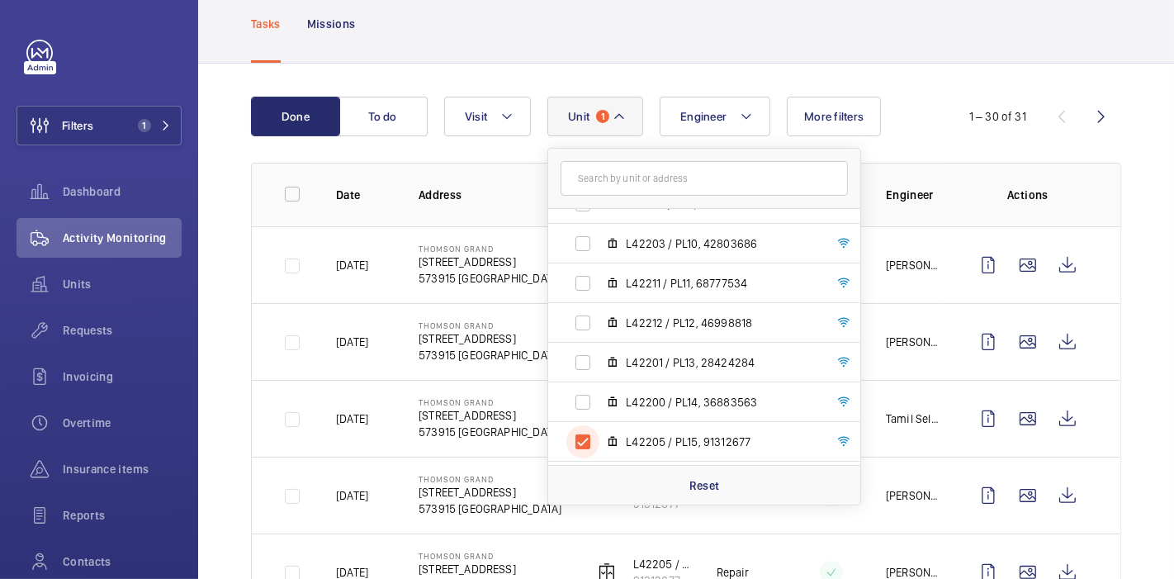
scroll to position [103, 0]
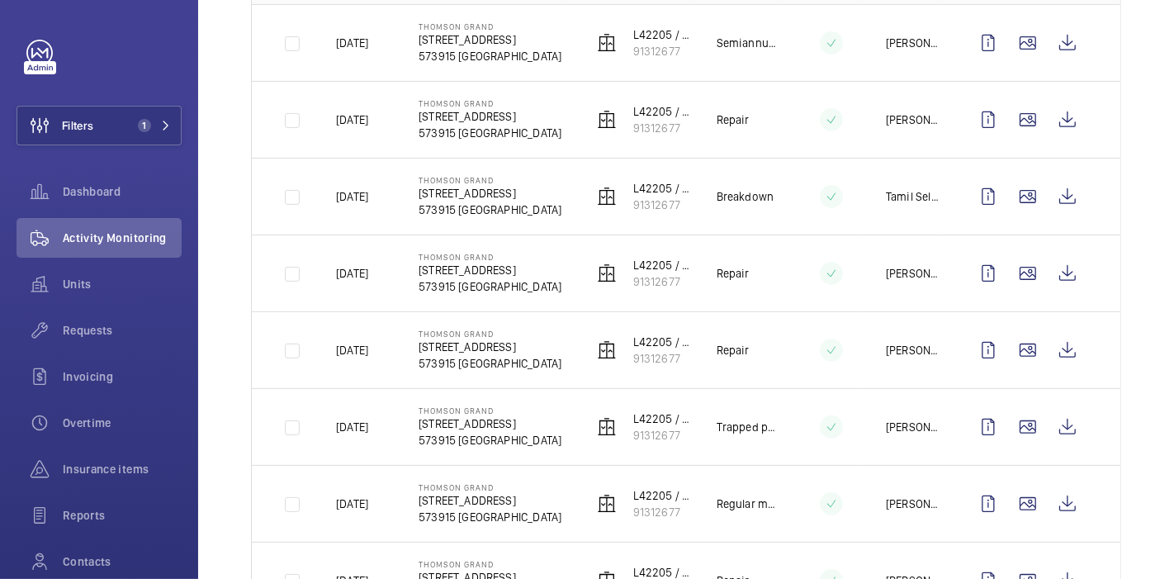
scroll to position [245, 0]
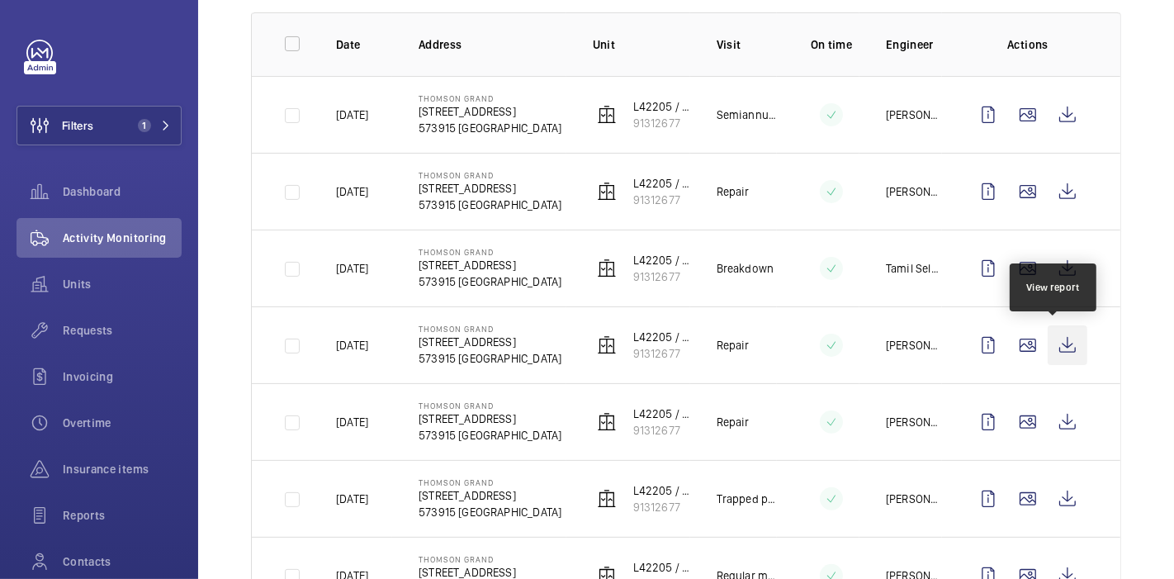
click at [1057, 339] on wm-front-icon-button at bounding box center [1068, 345] width 40 height 40
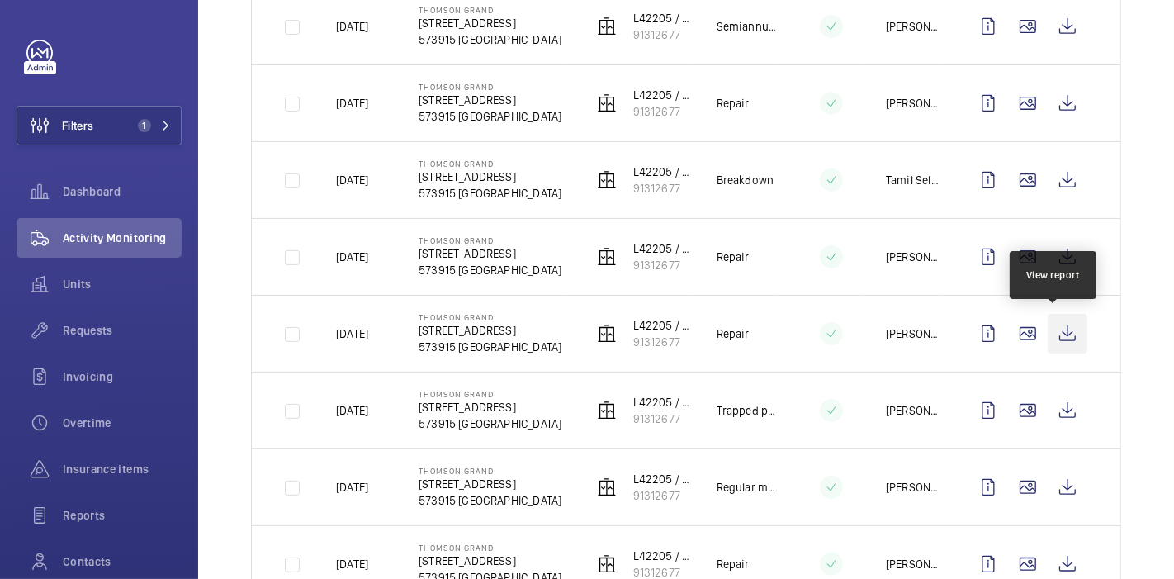
click at [1070, 323] on wm-front-icon-button at bounding box center [1068, 334] width 40 height 40
